Goal: Task Accomplishment & Management: Manage account settings

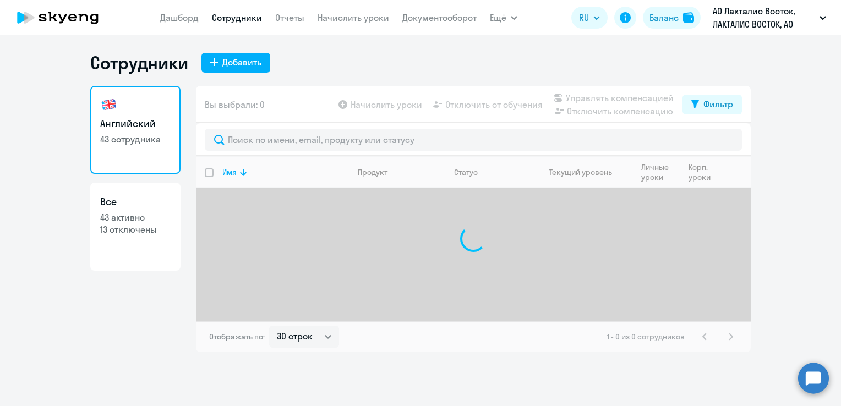
select select "30"
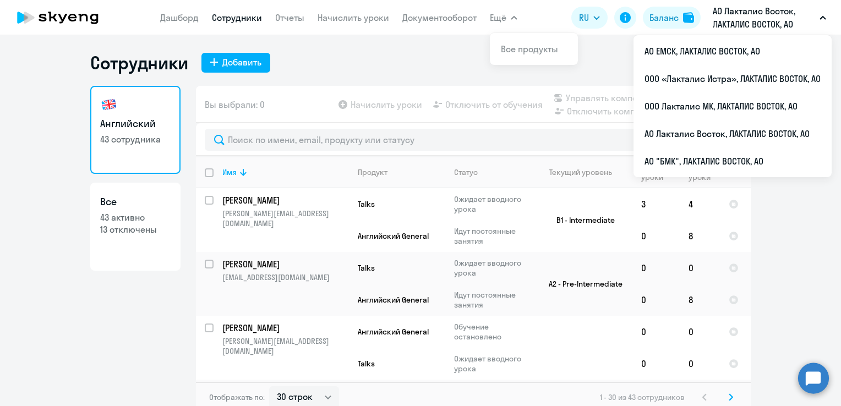
click at [742, 12] on p "АО Лакталис Восток, ЛАКТАЛИС ВОСТОК, АО" at bounding box center [764, 17] width 102 height 26
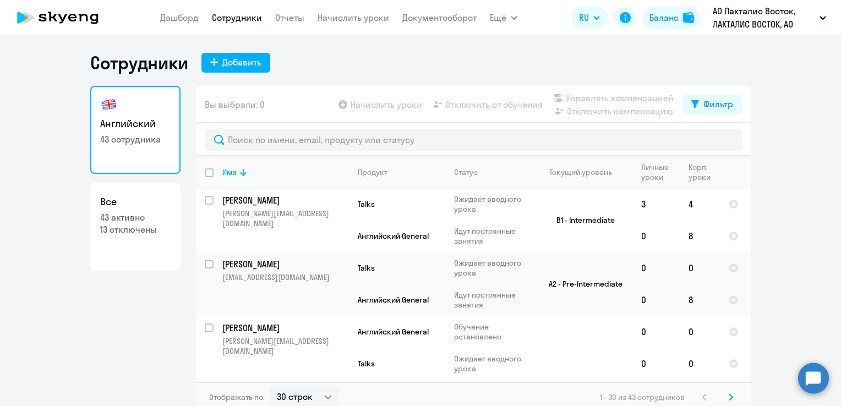
click at [738, 10] on p "АО Лакталис Восток, ЛАКТАЛИС ВОСТОК, АО" at bounding box center [764, 17] width 102 height 26
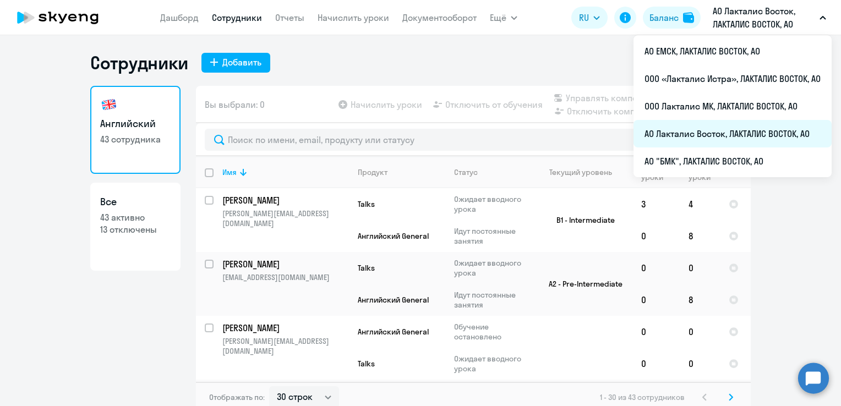
click at [678, 129] on li "АО Лакталис Восток, ЛАКТАЛИС ВОСТОК, АО" at bounding box center [733, 134] width 198 height 28
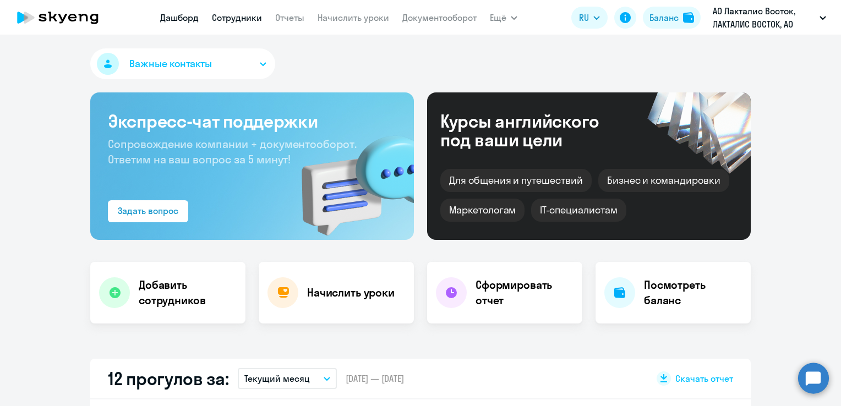
click at [229, 19] on link "Сотрудники" at bounding box center [237, 17] width 50 height 11
select select "30"
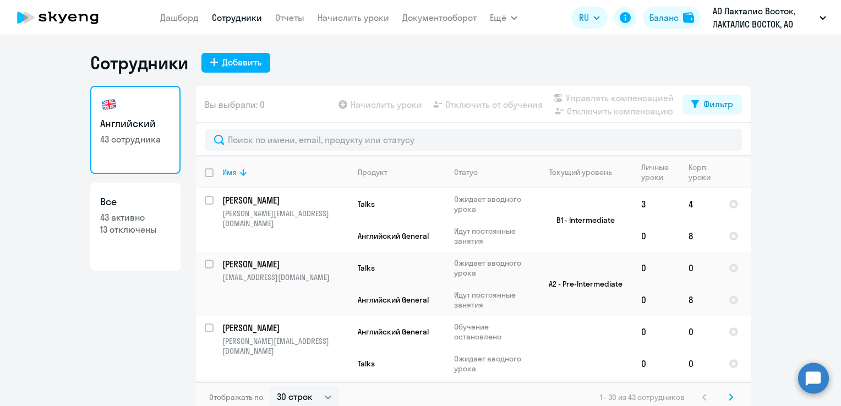
click at [138, 226] on p "13 отключены" at bounding box center [135, 230] width 70 height 12
select select "30"
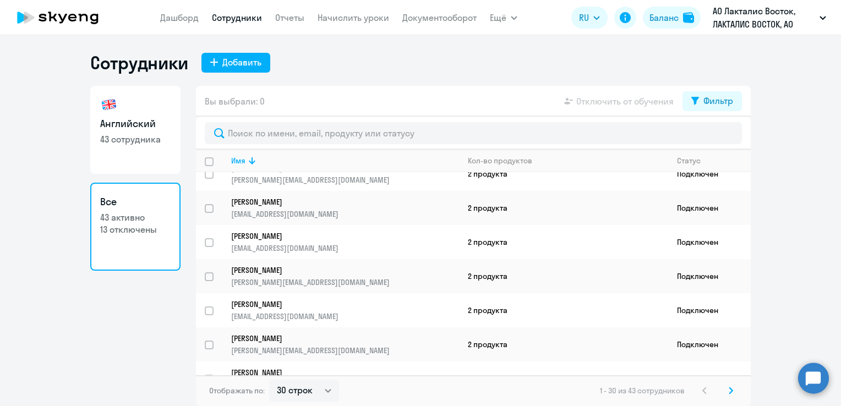
scroll to position [771, 0]
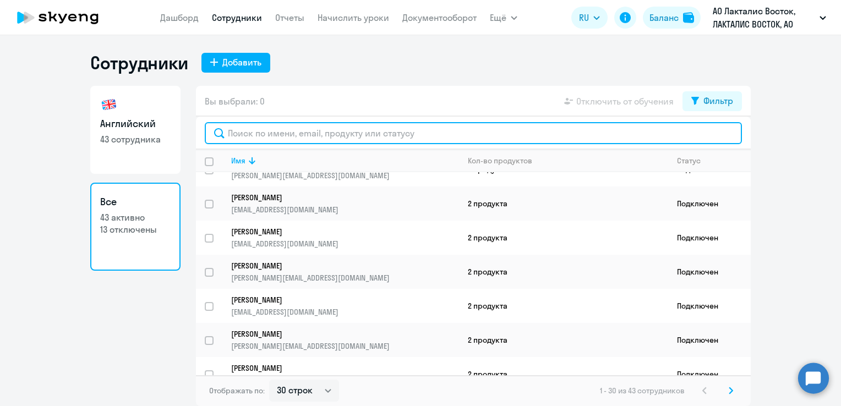
click at [267, 131] on input "text" at bounding box center [473, 133] width 537 height 22
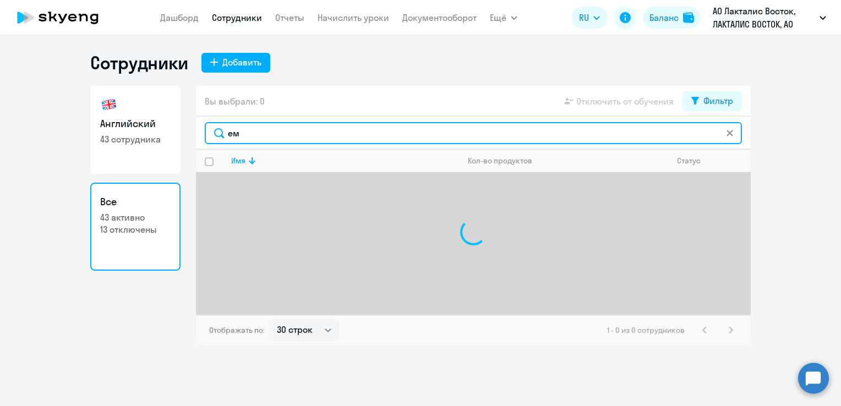
type input "е"
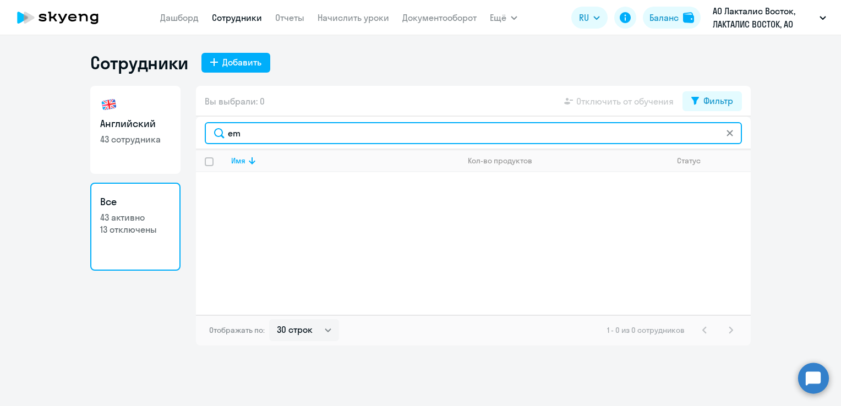
type input "e"
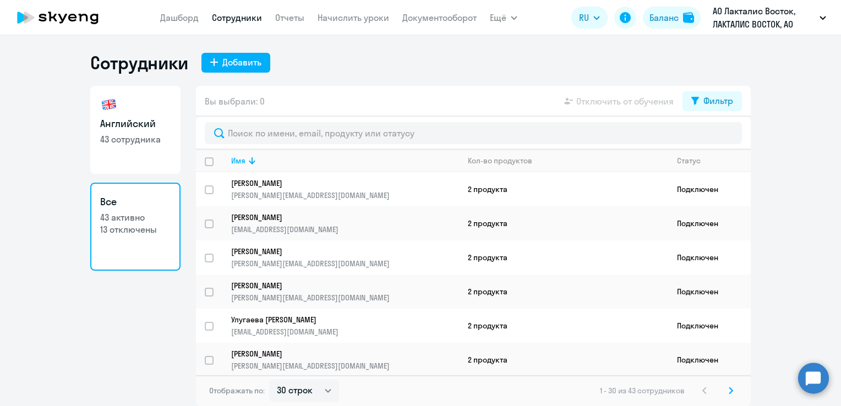
click at [135, 225] on p "13 отключены" at bounding box center [135, 230] width 70 height 12
click at [732, 391] on icon at bounding box center [731, 391] width 3 height 6
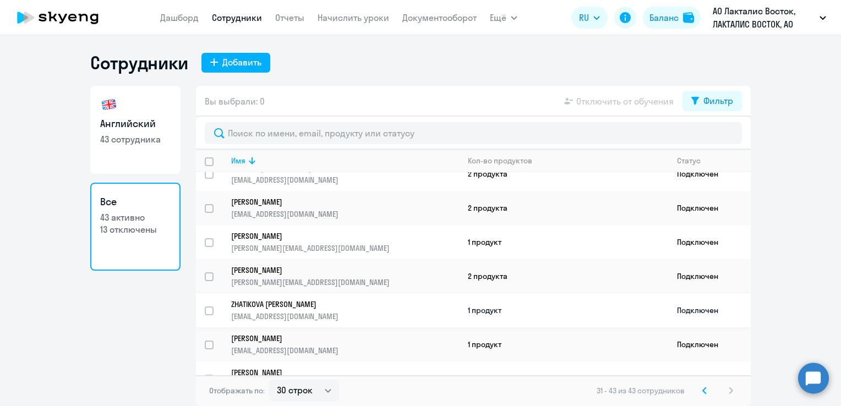
scroll to position [246, 0]
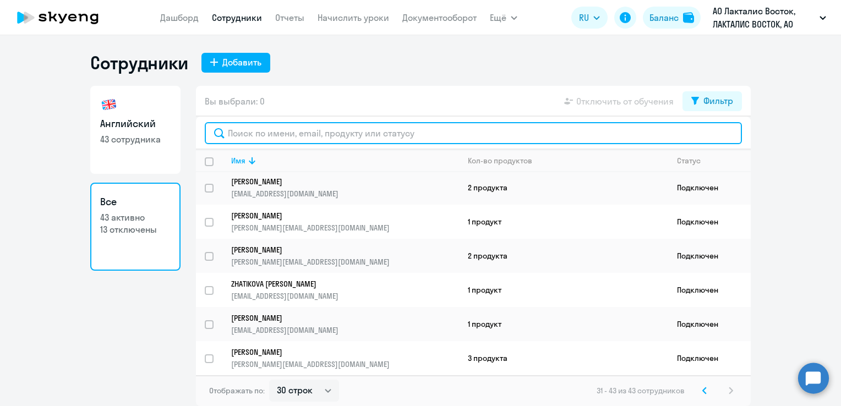
click at [293, 135] on input "text" at bounding box center [473, 133] width 537 height 22
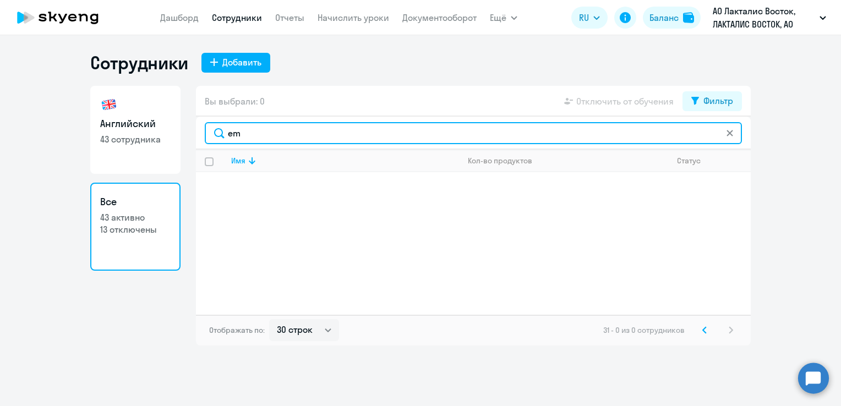
type input "e"
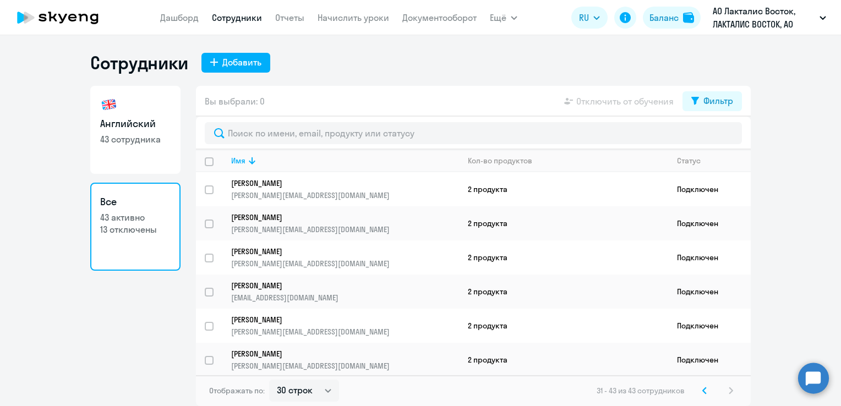
click at [236, 17] on link "Сотрудники" at bounding box center [237, 17] width 50 height 11
select select "30"
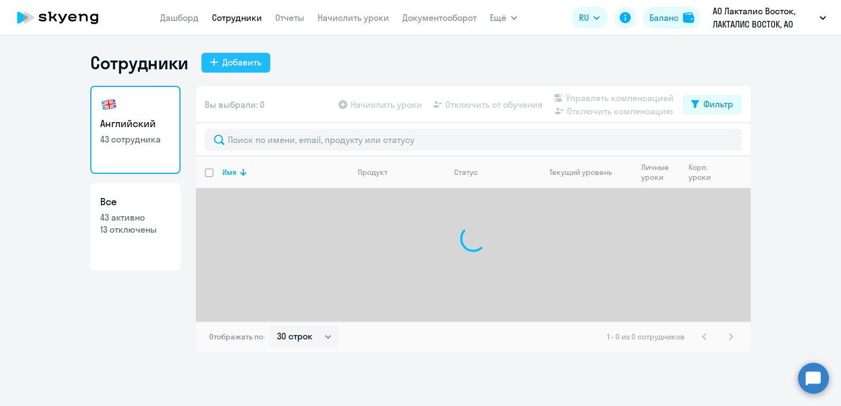
click at [236, 64] on div "Добавить" at bounding box center [241, 62] width 39 height 13
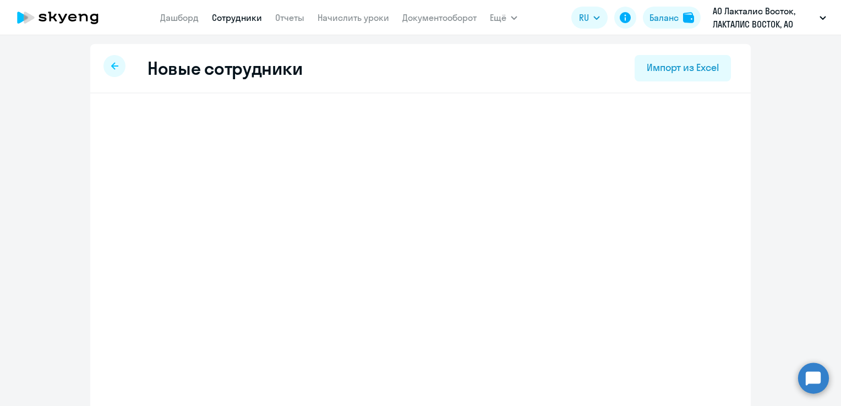
select select "english_adult_not_native_speaker"
select select "3"
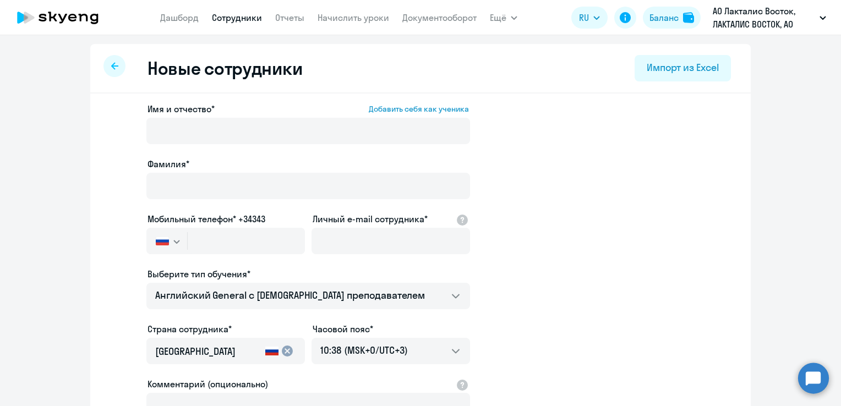
click at [535, 124] on app-new-student-form "Имя и отчество* Добавить себя как ученика [PERSON_NAME]* Мобильный телефон* +34…" at bounding box center [421, 298] width 626 height 393
click at [513, 21] on button "Ещё" at bounding box center [504, 18] width 28 height 22
click at [291, 21] on link "Отчеты" at bounding box center [289, 17] width 29 height 11
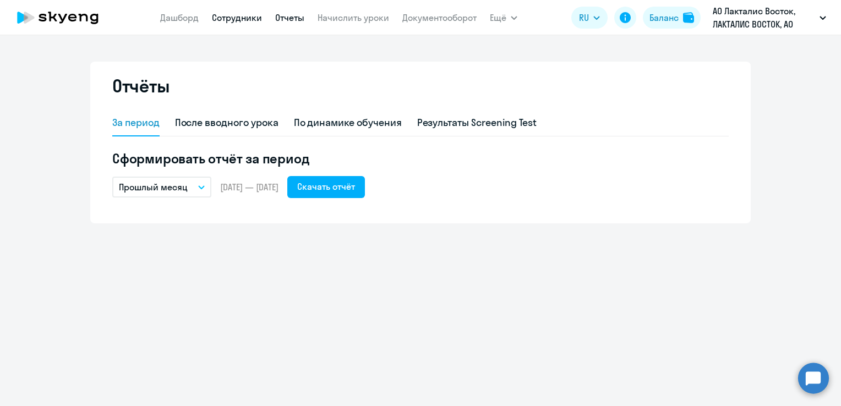
click at [248, 19] on link "Сотрудники" at bounding box center [237, 17] width 50 height 11
select select "30"
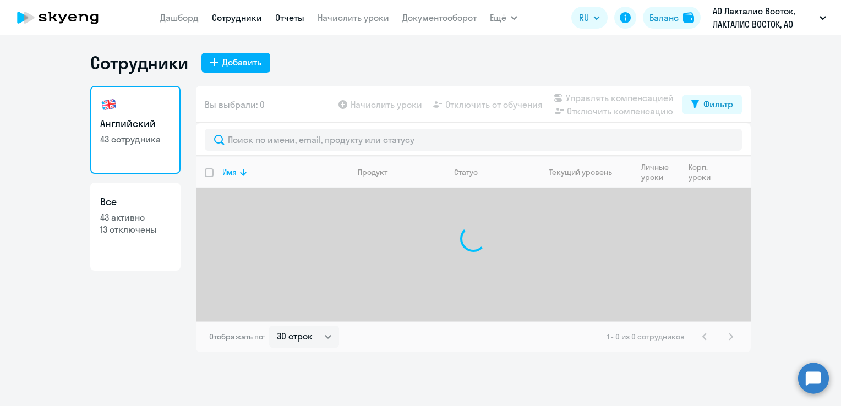
click at [289, 16] on link "Отчеты" at bounding box center [289, 17] width 29 height 11
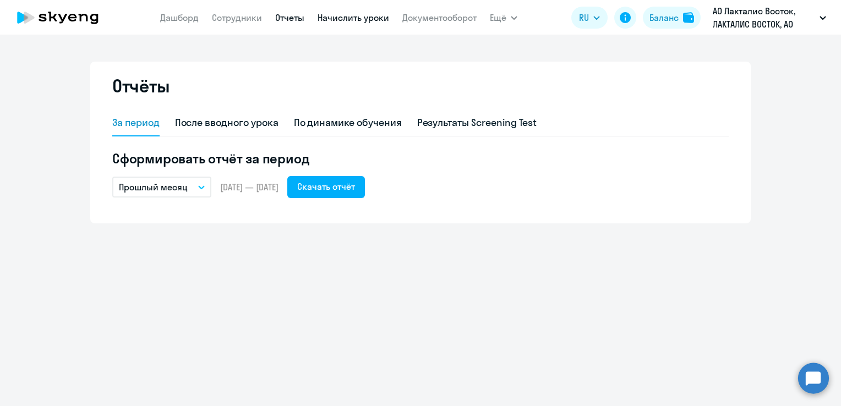
click at [335, 13] on link "Начислить уроки" at bounding box center [354, 17] width 72 height 11
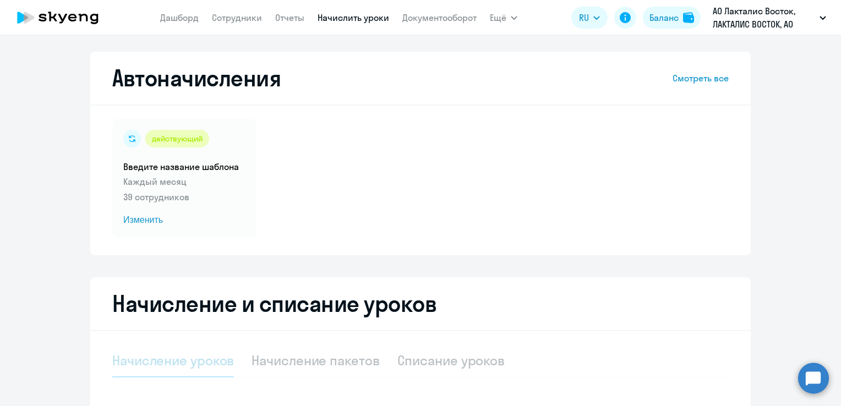
select select "10"
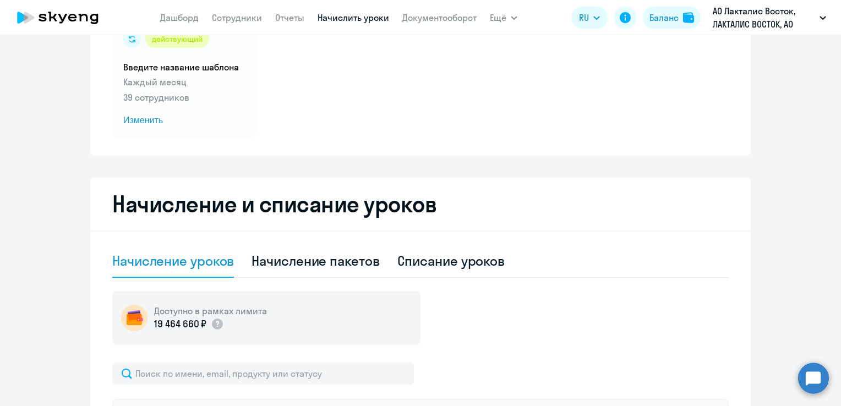
scroll to position [110, 0]
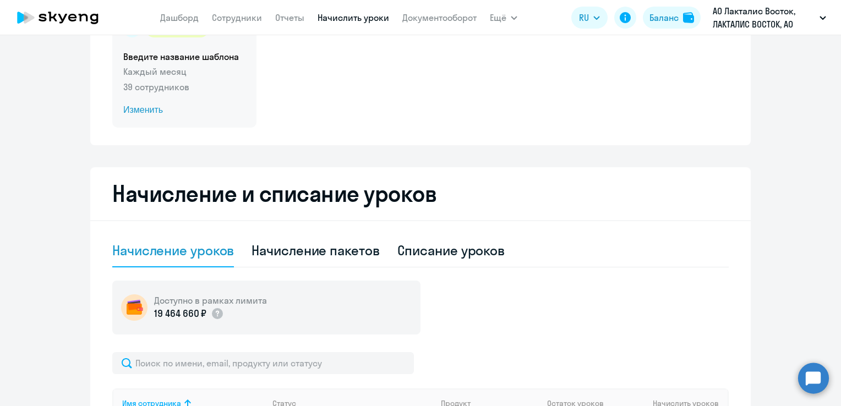
click at [140, 108] on span "Изменить" at bounding box center [184, 110] width 122 height 13
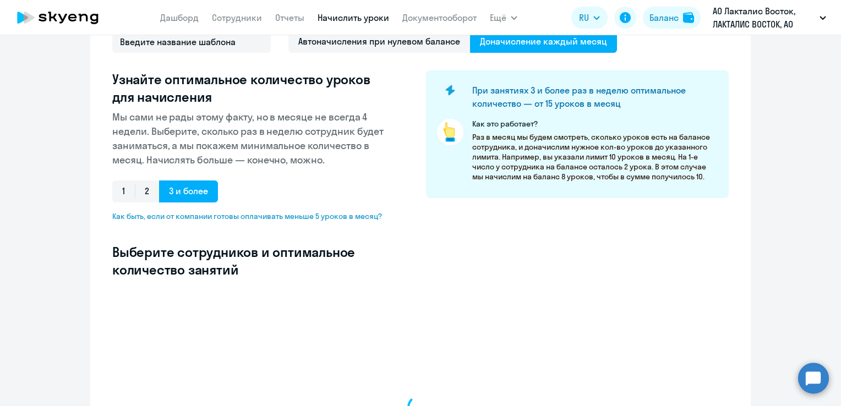
select select "10"
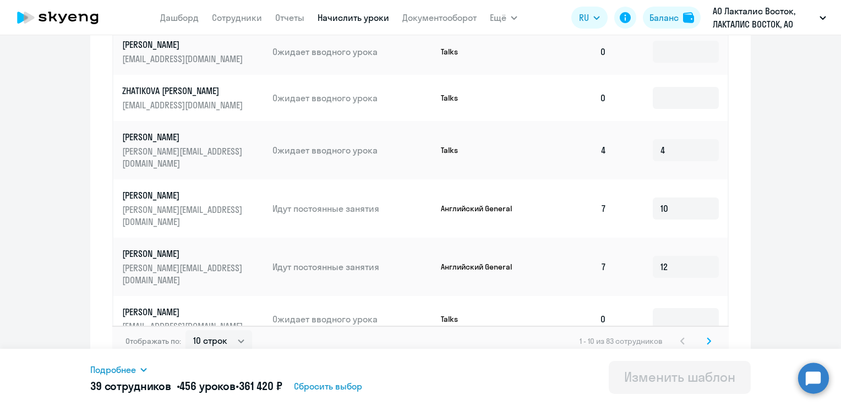
scroll to position [617, 0]
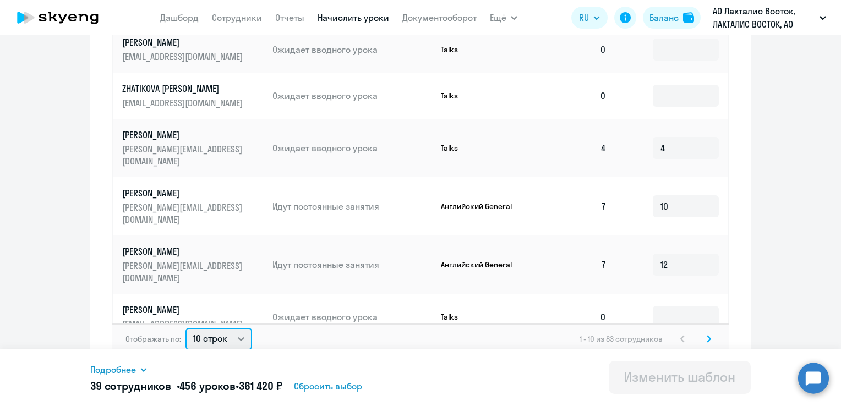
click at [230, 332] on select "10 строк 30 строк 50 строк" at bounding box center [219, 339] width 67 height 22
click at [427, 342] on div "Отображать по: 10 строк 30 строк 50 строк 1 - 10 из 83 сотрудников" at bounding box center [420, 339] width 617 height 31
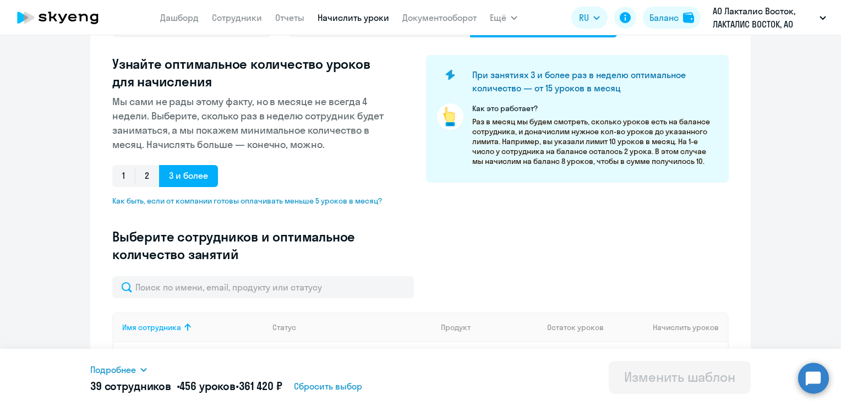
scroll to position [121, 0]
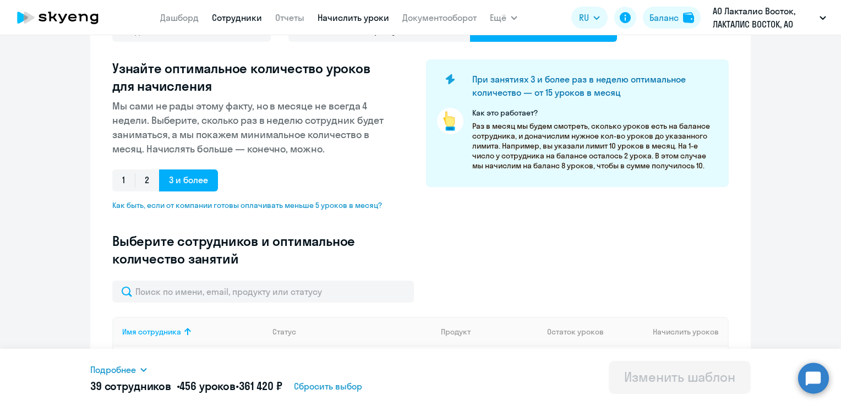
click at [236, 18] on link "Сотрудники" at bounding box center [237, 17] width 50 height 11
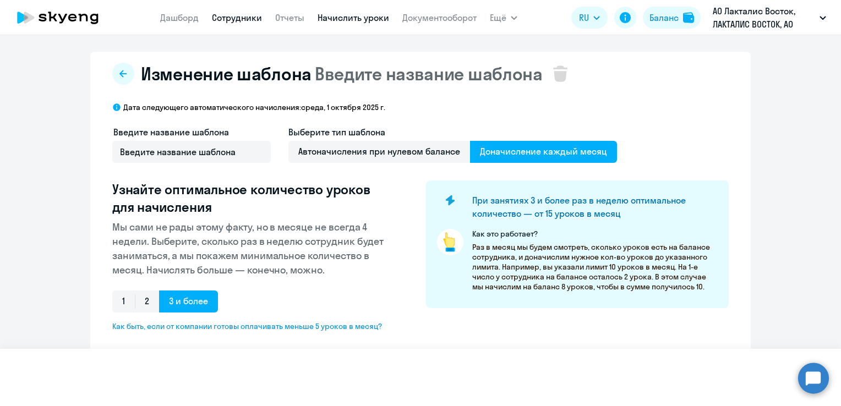
select select "30"
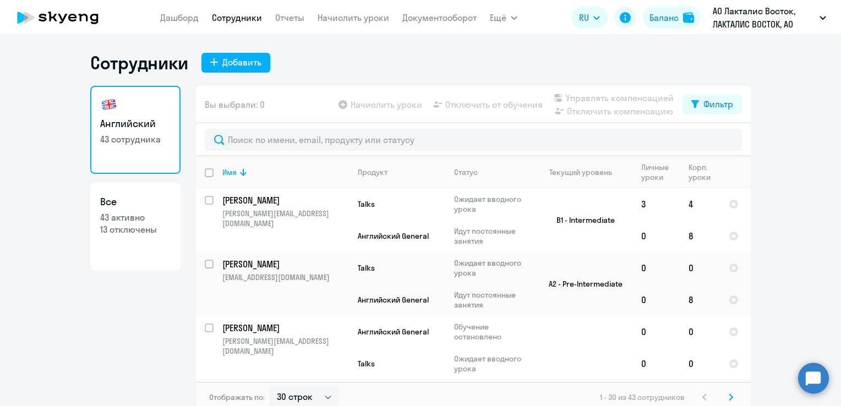
click at [403, 106] on app-table-action-button "Начислить уроки" at bounding box center [379, 104] width 86 height 13
click at [619, 102] on app-table-action-button "Управлять компенсацией" at bounding box center [613, 97] width 122 height 13
drag, startPoint x: 619, startPoint y: 102, endPoint x: 583, endPoint y: 107, distance: 36.7
click at [583, 107] on app-table-action-button "Отключить компенсацию" at bounding box center [613, 111] width 122 height 13
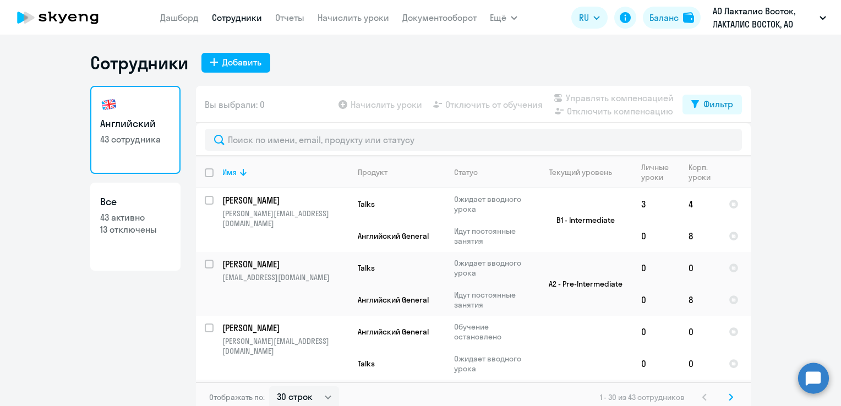
click at [401, 106] on app-table-action-button "Начислить уроки" at bounding box center [379, 104] width 86 height 13
click at [149, 225] on p "13 отключены" at bounding box center [135, 230] width 70 height 12
select select "30"
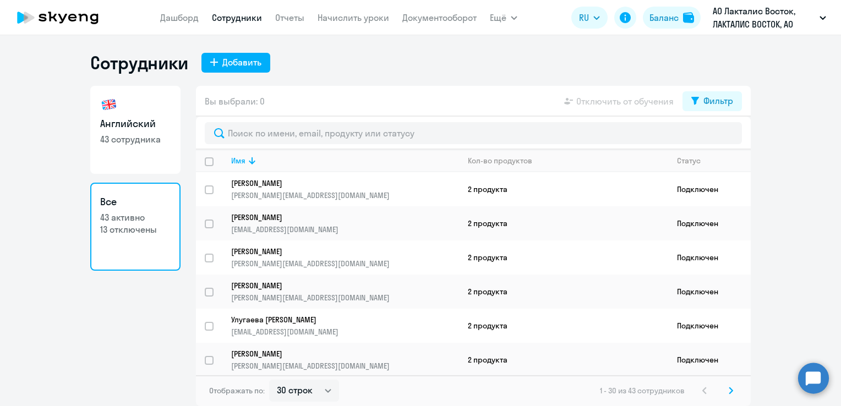
click at [617, 95] on app-table-action-button "Отключить от обучения" at bounding box center [618, 101] width 112 height 13
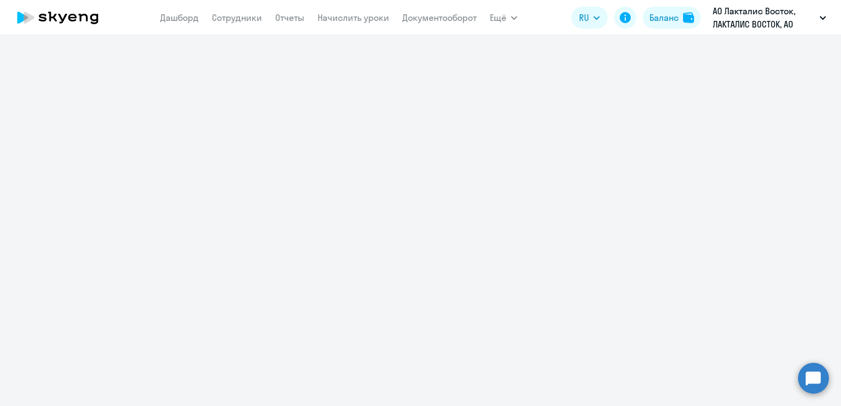
click at [610, 99] on div at bounding box center [420, 220] width 841 height 371
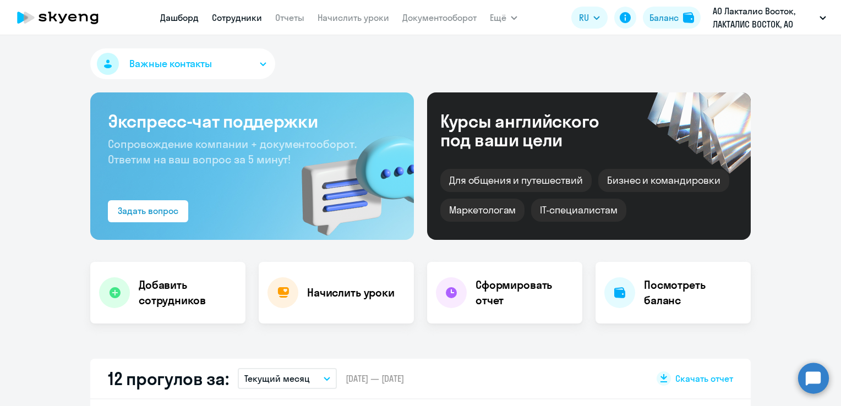
click at [254, 15] on link "Сотрудники" at bounding box center [237, 17] width 50 height 11
select select "30"
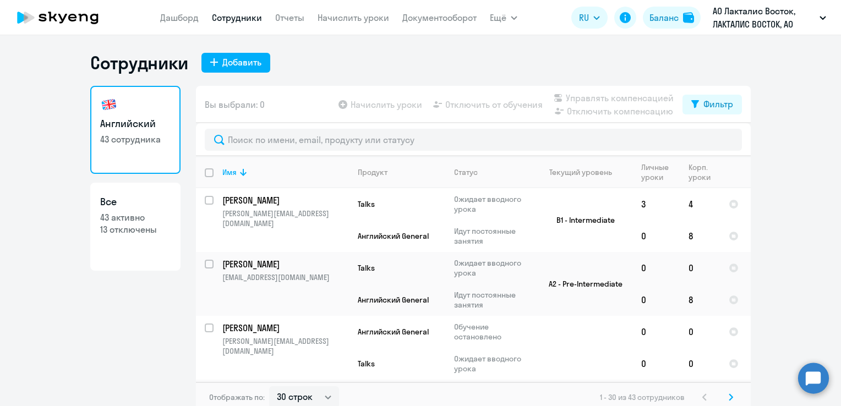
click at [128, 231] on p "13 отключены" at bounding box center [135, 230] width 70 height 12
select select "30"
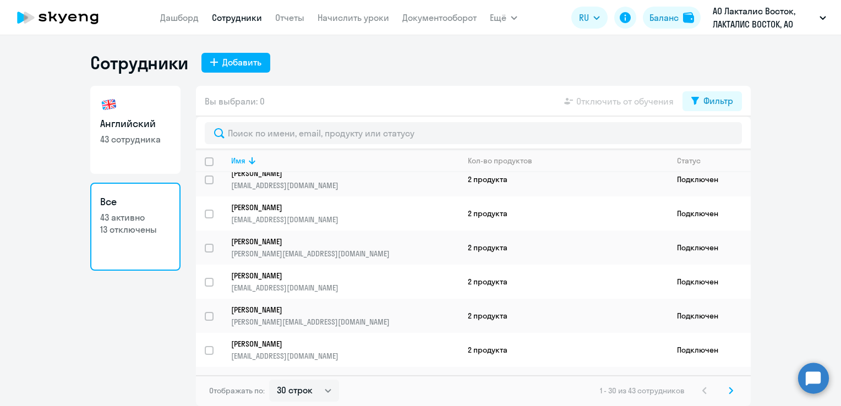
scroll to position [833, 0]
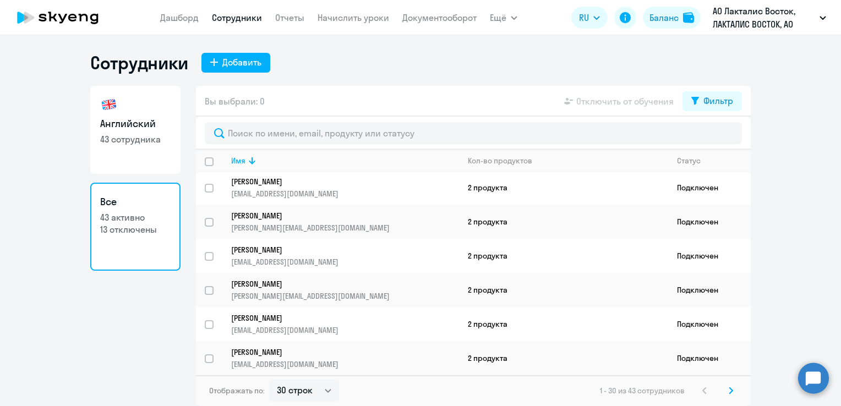
click at [736, 394] on svg-icon at bounding box center [731, 390] width 13 height 13
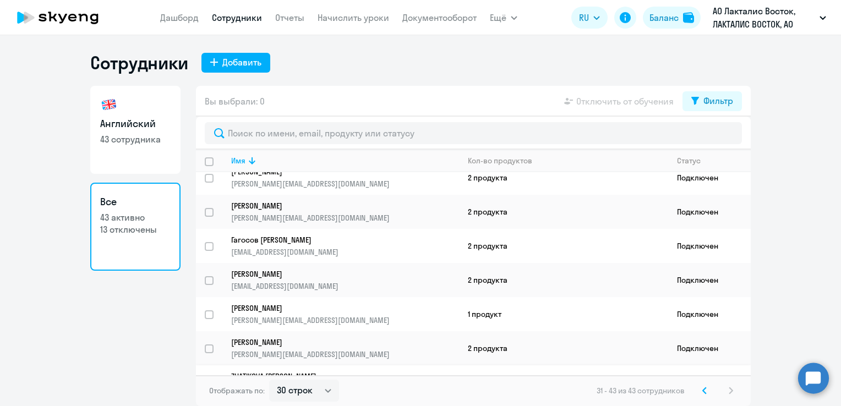
scroll to position [246, 0]
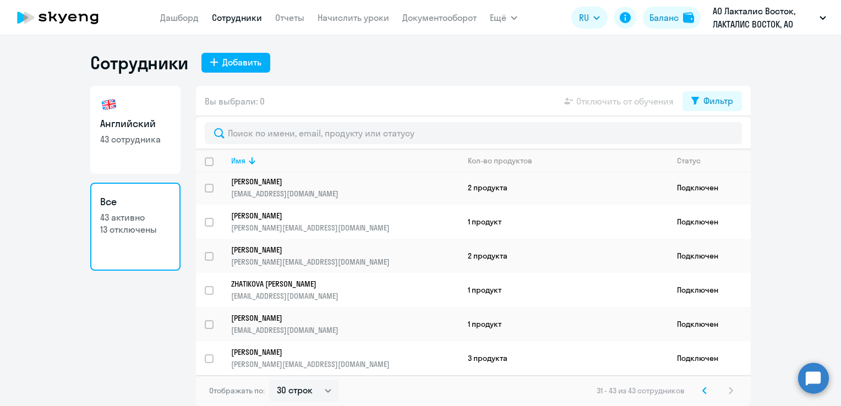
click at [731, 386] on div "31 - 43 из 43 сотрудников" at bounding box center [667, 390] width 141 height 13
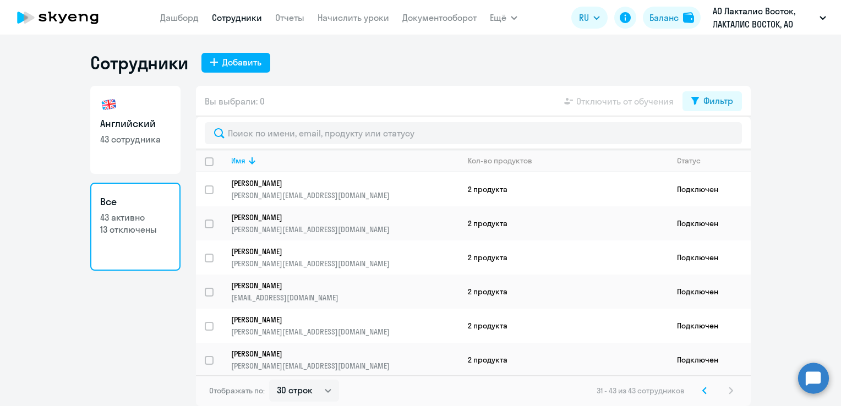
click at [820, 381] on circle at bounding box center [814, 378] width 31 height 31
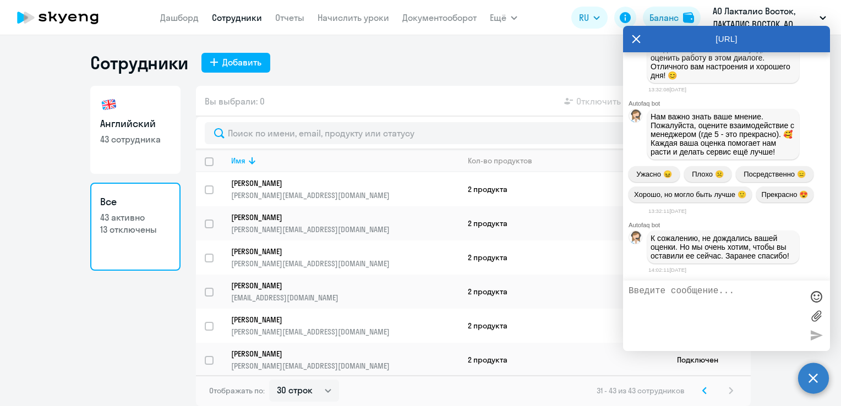
scroll to position [23451, 0]
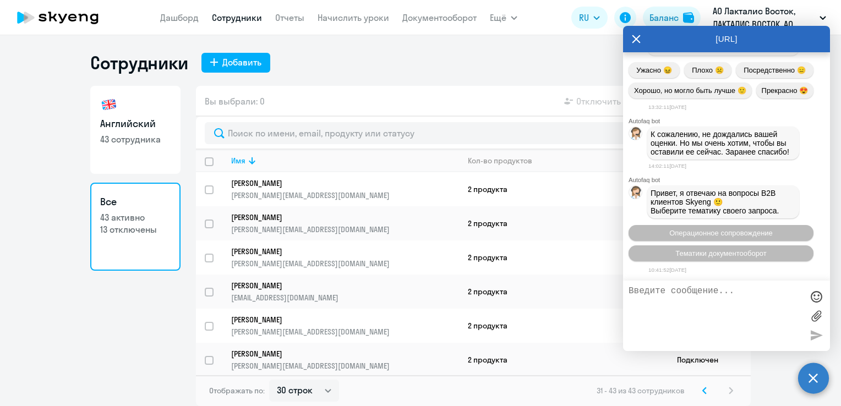
click at [719, 305] on textarea at bounding box center [716, 315] width 174 height 59
type textarea "как восстановить обучение отключенным ученикам?"
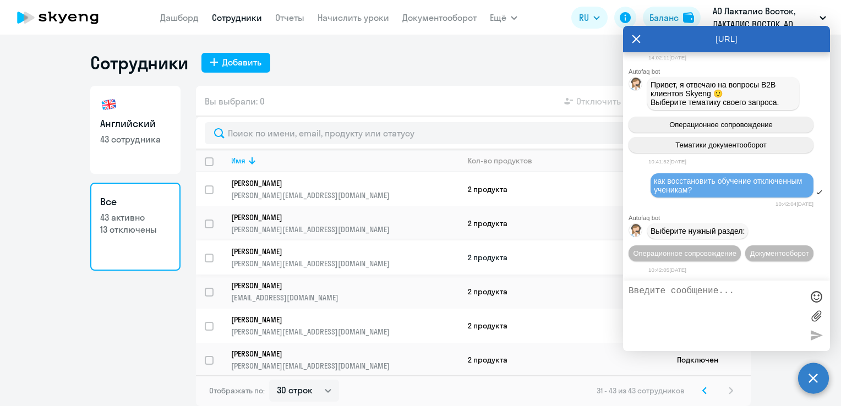
scroll to position [23582, 0]
click at [723, 246] on button "Операционное сопровождение" at bounding box center [685, 254] width 112 height 16
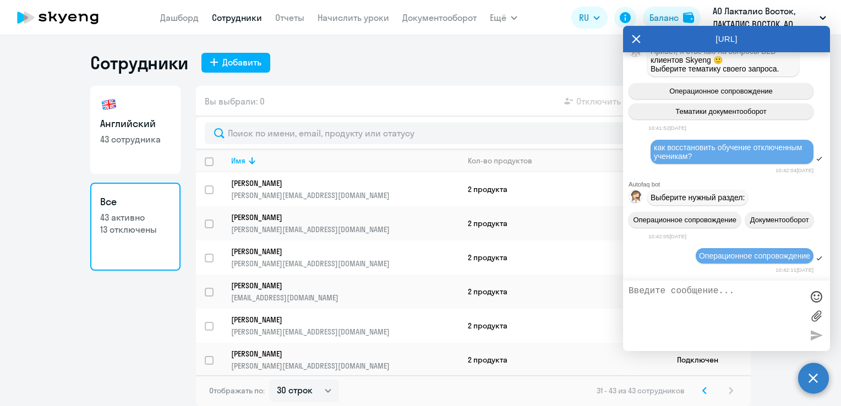
scroll to position [23683, 0]
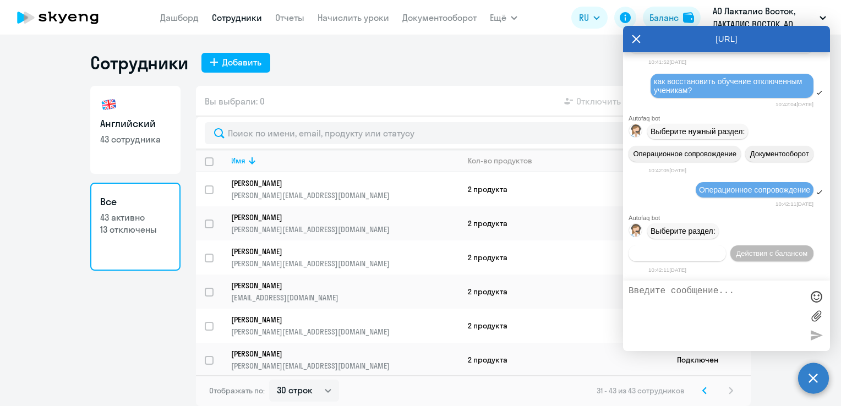
click at [697, 252] on span "Действия по сотрудникам" at bounding box center [677, 253] width 85 height 8
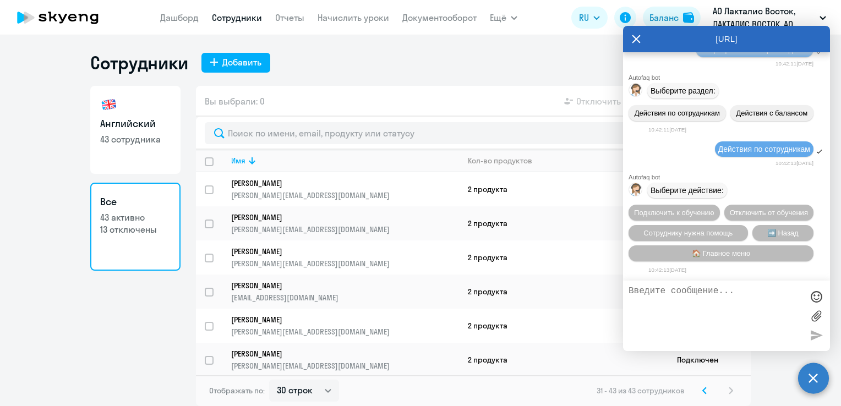
scroll to position [23848, 0]
click at [720, 205] on button "Подключить к обучению" at bounding box center [674, 213] width 91 height 16
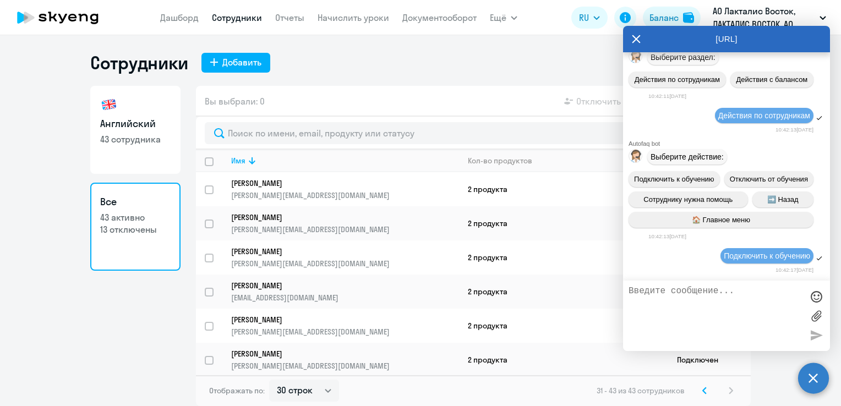
scroll to position [23990, 0]
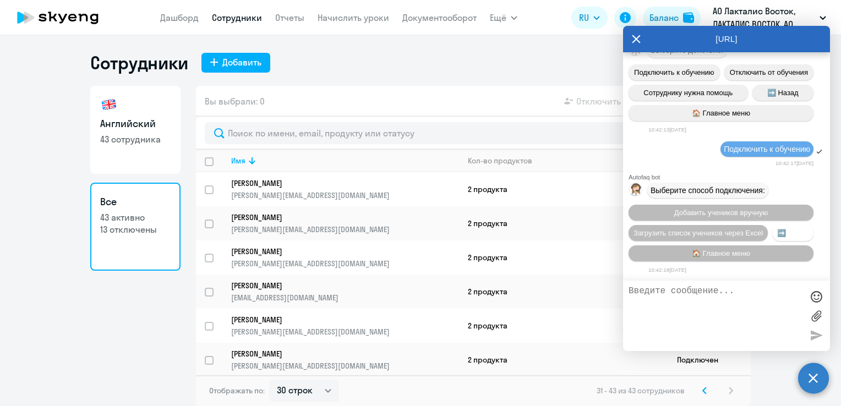
click at [778, 237] on span "➡️ Назад" at bounding box center [793, 233] width 31 height 8
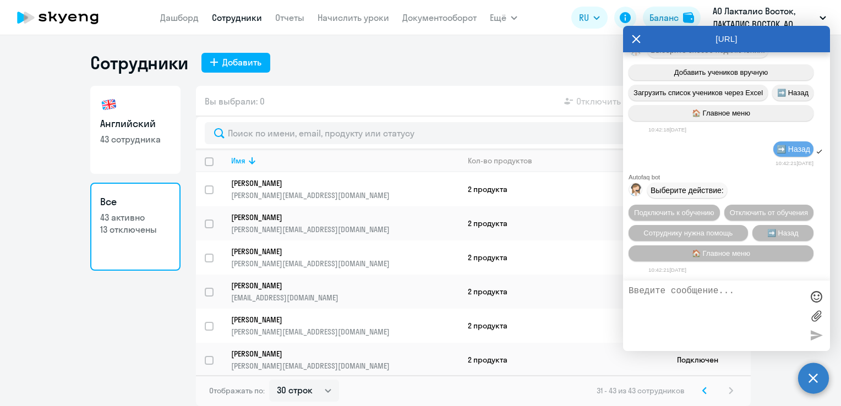
scroll to position [24156, 0]
click at [688, 230] on span "Сотруднику нужна помощь" at bounding box center [688, 233] width 89 height 8
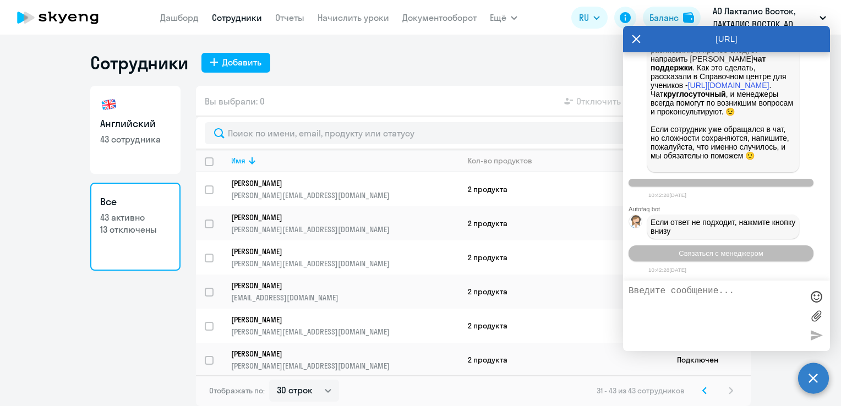
scroll to position [24550, 0]
click at [711, 252] on span "Связаться с менеджером" at bounding box center [721, 253] width 84 height 8
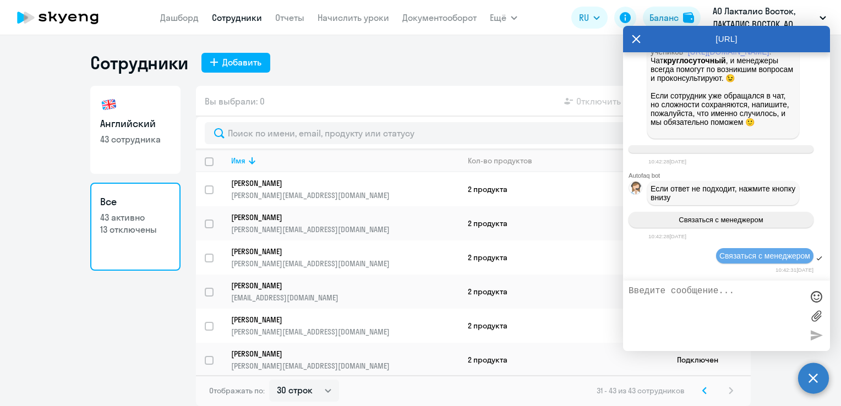
scroll to position [24584, 0]
click at [409, 111] on div "Вы выбрали: 0 Отключить от обучения Фильтр" at bounding box center [473, 101] width 555 height 31
click at [133, 228] on p "13 отключены" at bounding box center [135, 230] width 70 height 12
click at [411, 62] on div "Сотрудники Добавить" at bounding box center [420, 63] width 661 height 22
click at [635, 36] on icon at bounding box center [636, 39] width 9 height 26
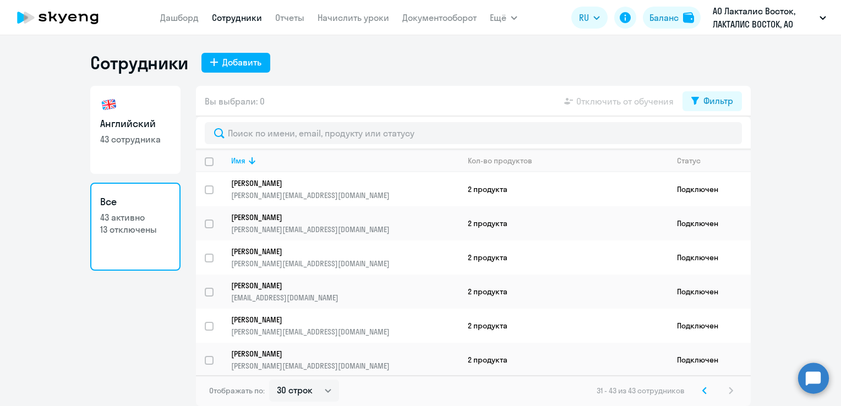
click at [130, 228] on p "13 отключены" at bounding box center [135, 230] width 70 height 12
click at [128, 231] on p "13 отключены" at bounding box center [135, 230] width 70 height 12
click at [112, 203] on h3 "Все" at bounding box center [135, 202] width 70 height 14
click at [231, 62] on div "Добавить" at bounding box center [241, 62] width 39 height 13
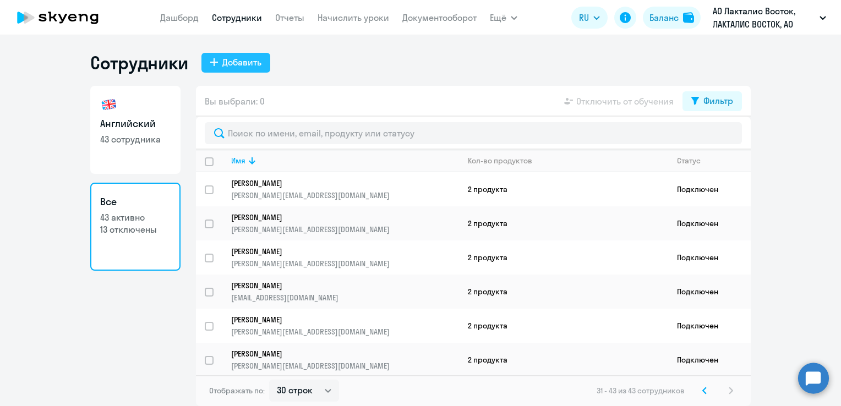
select select "english_adult_not_native_speaker"
select select "3"
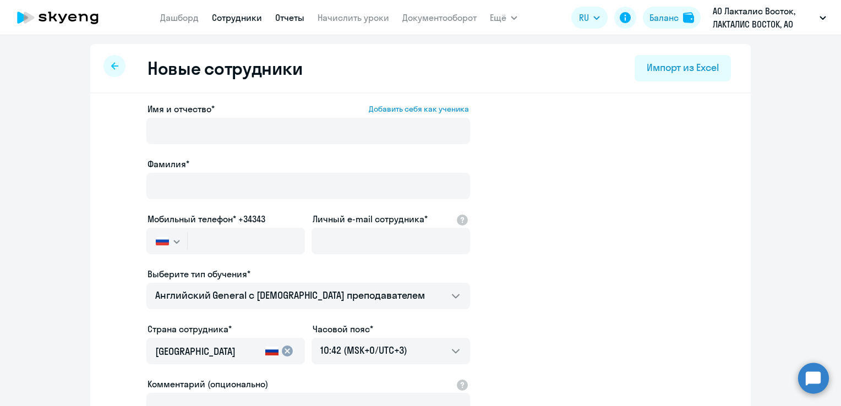
click at [300, 23] on link "Отчеты" at bounding box center [289, 17] width 29 height 11
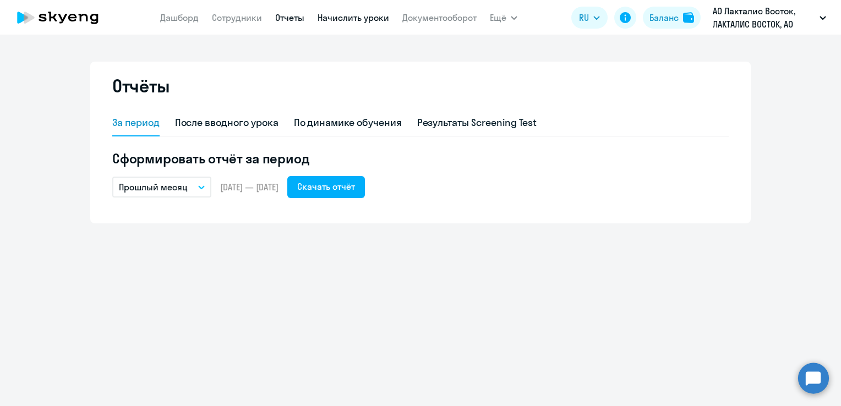
click at [333, 19] on link "Начислить уроки" at bounding box center [354, 17] width 72 height 11
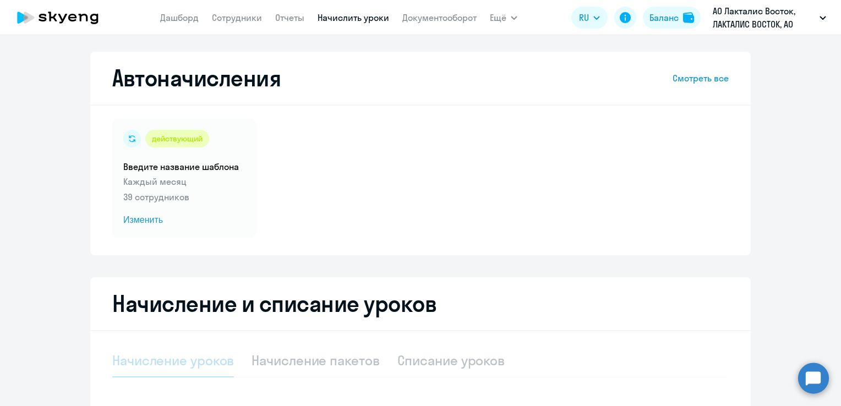
select select "10"
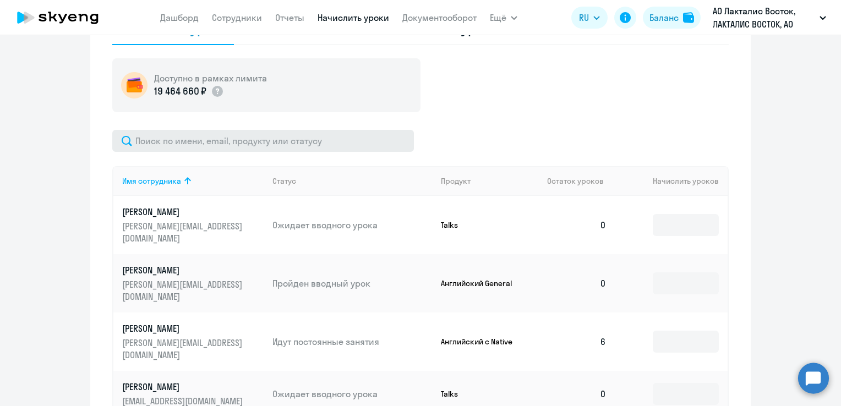
scroll to position [330, 0]
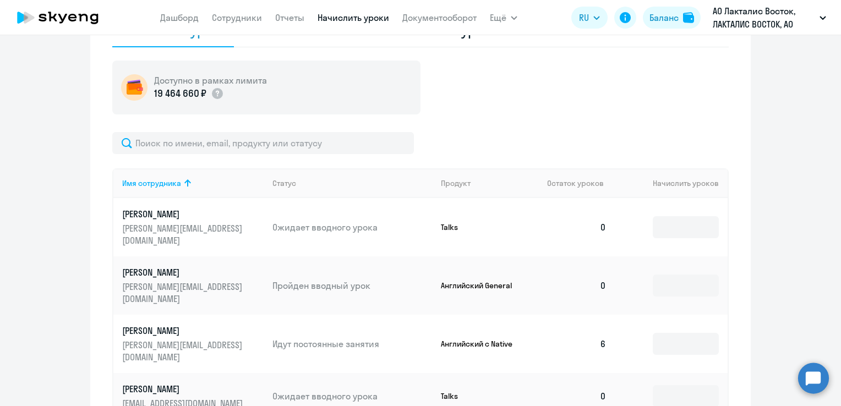
click at [161, 131] on div "Доступно в рамках лимита 19 464 660 ₽ Имя сотрудника Статус Продукт Остаток уро…" at bounding box center [420, 381] width 617 height 641
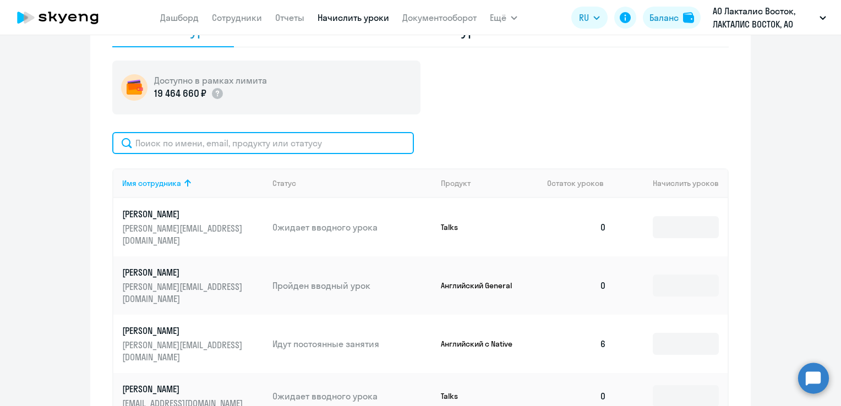
click at [161, 134] on input "text" at bounding box center [263, 143] width 302 height 22
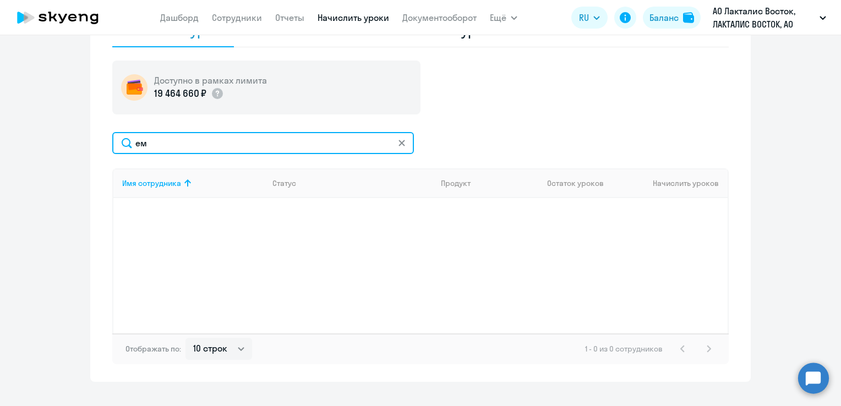
type input "е"
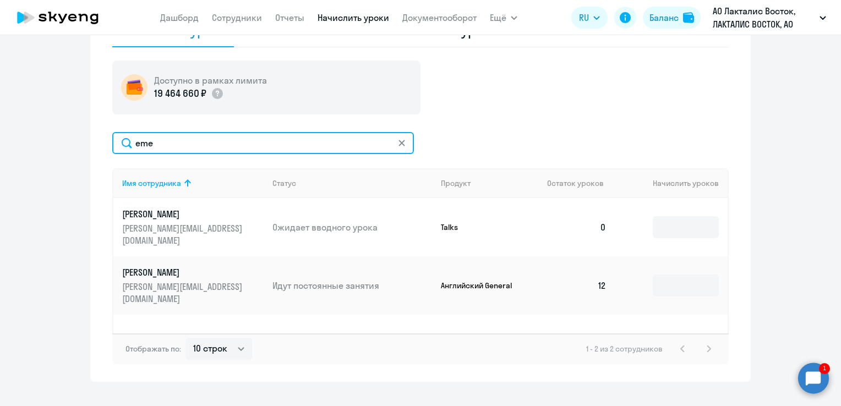
type input "eme"
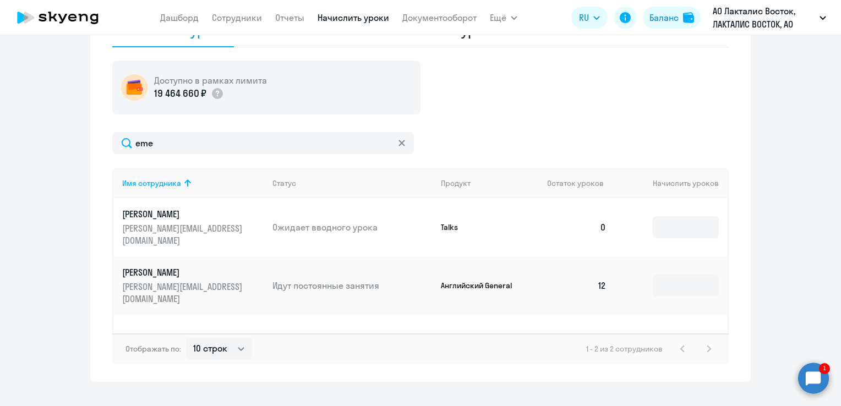
click at [193, 267] on p "[PERSON_NAME]" at bounding box center [183, 273] width 123 height 12
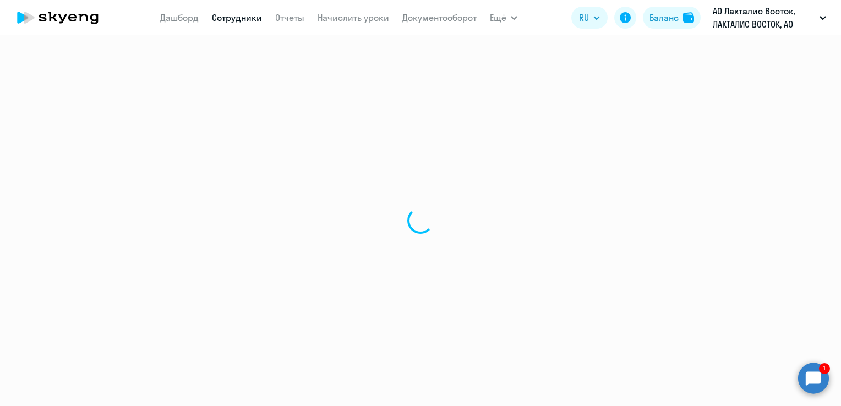
select select "english"
